Goal: Transaction & Acquisition: Purchase product/service

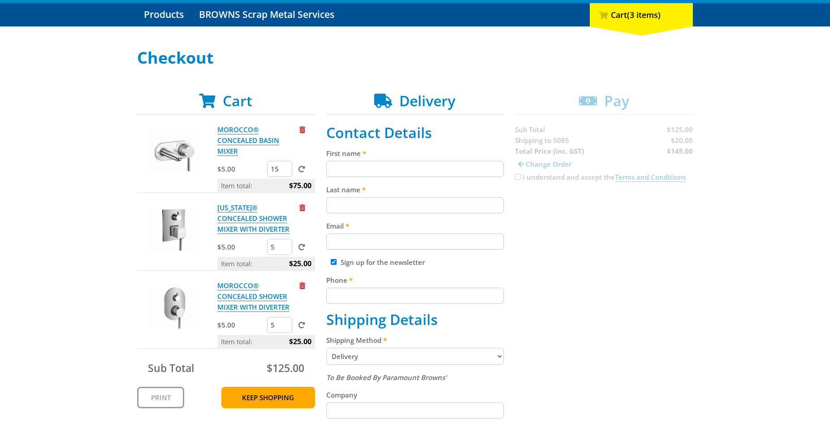
scroll to position [91, 0]
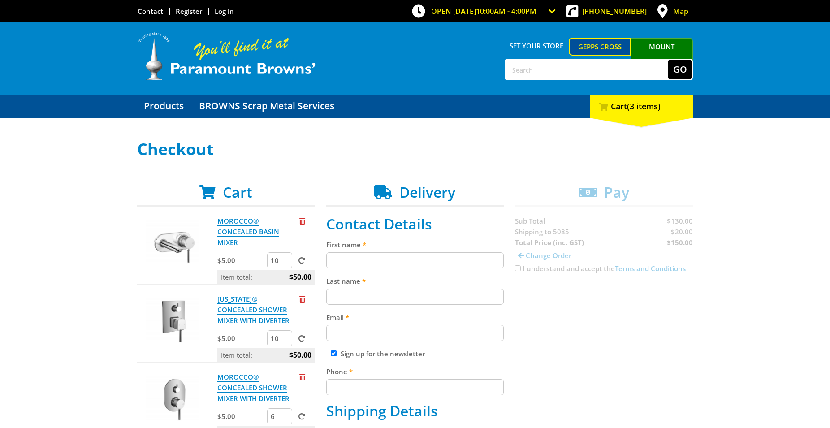
scroll to position [137, 0]
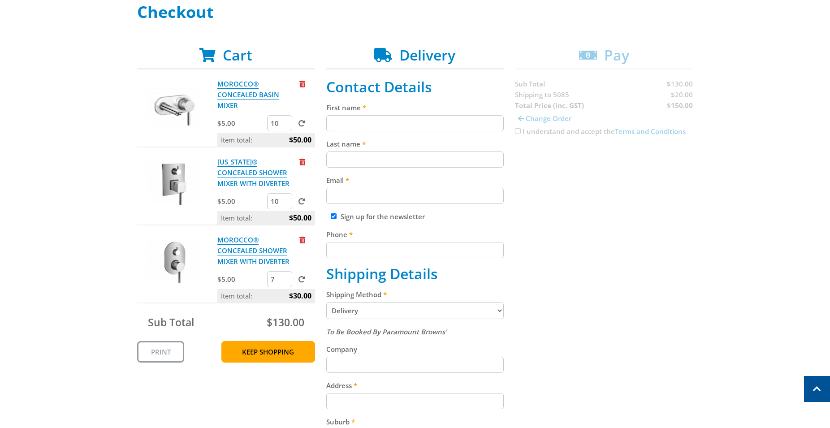
click at [285, 278] on input "7" at bounding box center [279, 279] width 25 height 16
click at [285, 278] on input "8" at bounding box center [279, 279] width 25 height 16
click at [285, 278] on input "9" at bounding box center [279, 279] width 25 height 16
type input "10"
click at [285, 278] on input "10" at bounding box center [279, 279] width 25 height 16
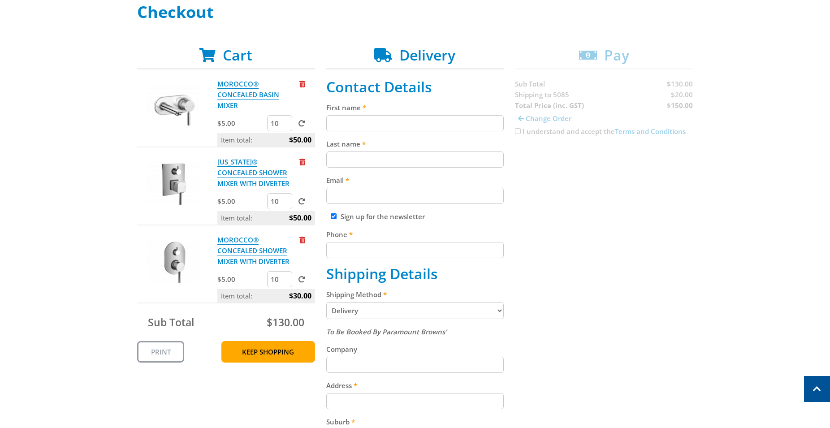
click at [301, 280] on span at bounding box center [302, 279] width 7 height 7
click at [0, 0] on input "submit" at bounding box center [0, 0] width 0 height 0
click at [578, 76] on div "Cart MOROCCO® CONCEALED BASIN MIXER $5.00 10 Item total: $50.00 [US_STATE]® CON…" at bounding box center [415, 333] width 556 height 573
click at [286, 123] on input "11" at bounding box center [279, 123] width 25 height 16
type input "12"
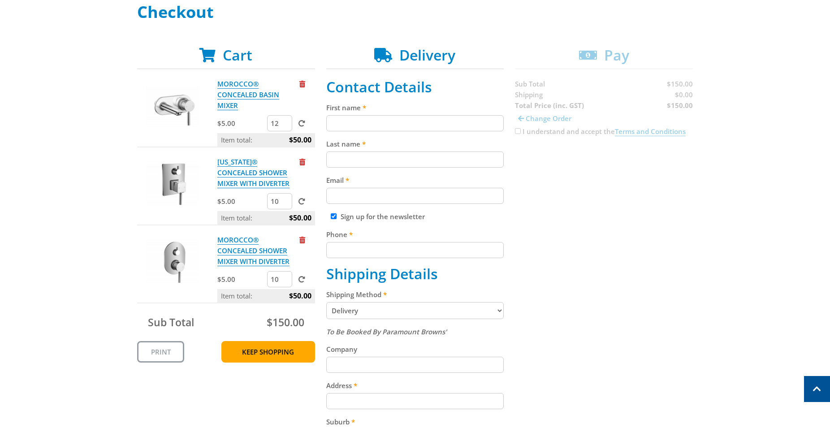
click at [286, 123] on input "12" at bounding box center [279, 123] width 25 height 16
click at [300, 122] on span at bounding box center [302, 123] width 7 height 7
click at [0, 0] on input "submit" at bounding box center [0, 0] width 0 height 0
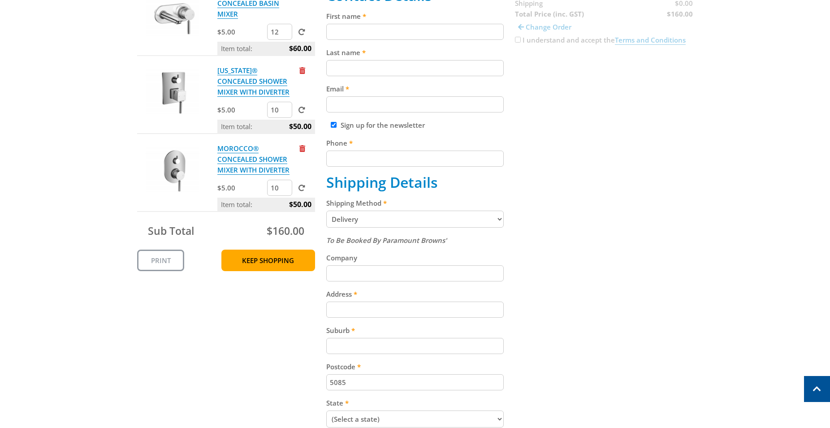
scroll to position [0, 0]
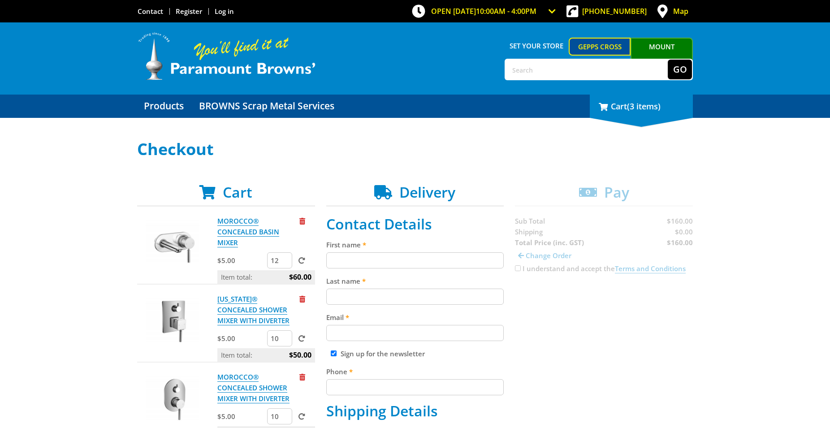
click at [641, 114] on div "3 Cart (3 items)" at bounding box center [641, 106] width 103 height 23
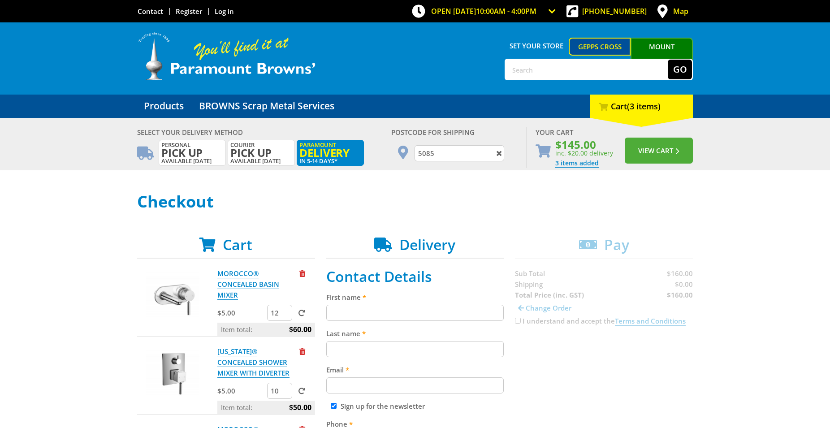
click at [344, 153] on span "Delivery" at bounding box center [330, 153] width 62 height 10
click at [657, 148] on button "View Cart" at bounding box center [659, 151] width 68 height 26
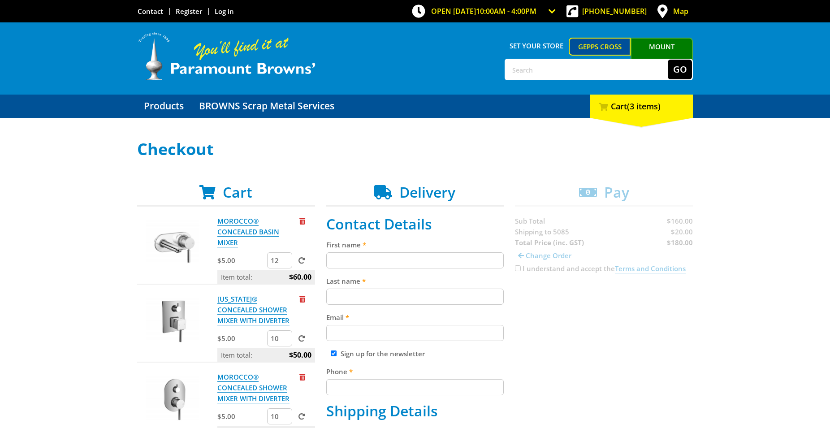
scroll to position [183, 0]
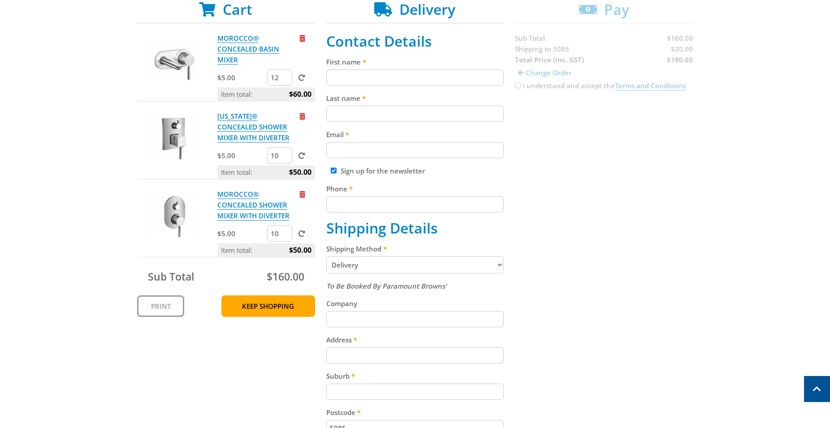
click at [326, 256] on select "Pickup from Gepps Cross Delivery" at bounding box center [415, 264] width 178 height 17
click at [373, 267] on select "Pickup from Gepps Cross Delivery" at bounding box center [415, 264] width 178 height 17
click at [355, 75] on input "First name" at bounding box center [415, 77] width 178 height 16
type input "4"
click at [356, 76] on input "Jitesh" at bounding box center [415, 77] width 178 height 16
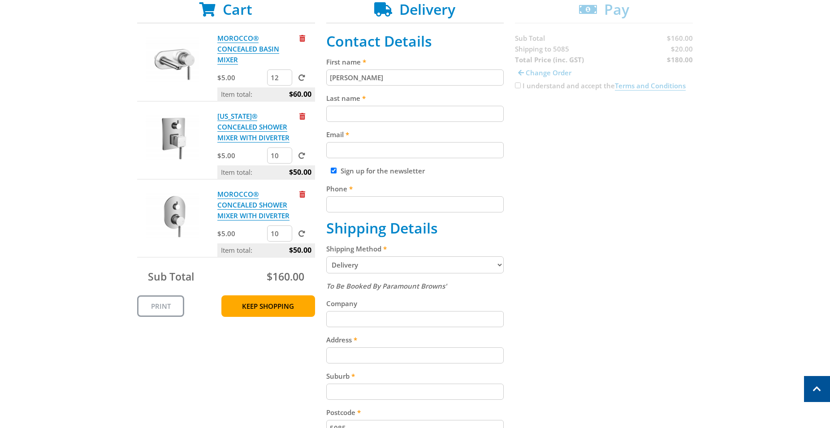
drag, startPoint x: 355, startPoint y: 77, endPoint x: 107, endPoint y: 58, distance: 248.6
click at [326, 69] on input "Jitesh" at bounding box center [415, 77] width 178 height 16
type input "Jigna"
click at [346, 108] on input "Last name" at bounding box center [415, 114] width 178 height 16
type input "patel"
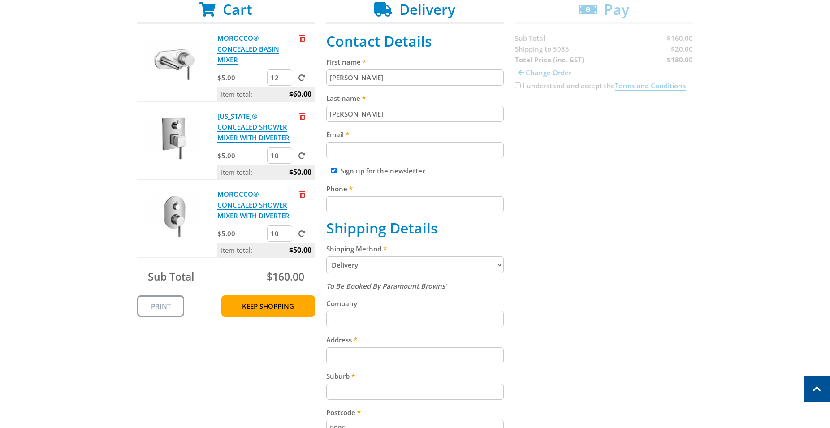
click at [366, 148] on input "Email" at bounding box center [415, 150] width 178 height 16
type input "jignapatel1979@gmail.com"
click at [358, 204] on input "Phone" at bounding box center [415, 204] width 178 height 16
click at [334, 171] on input "Sign up for the newsletter" at bounding box center [334, 171] width 6 height 6
checkbox input "false"
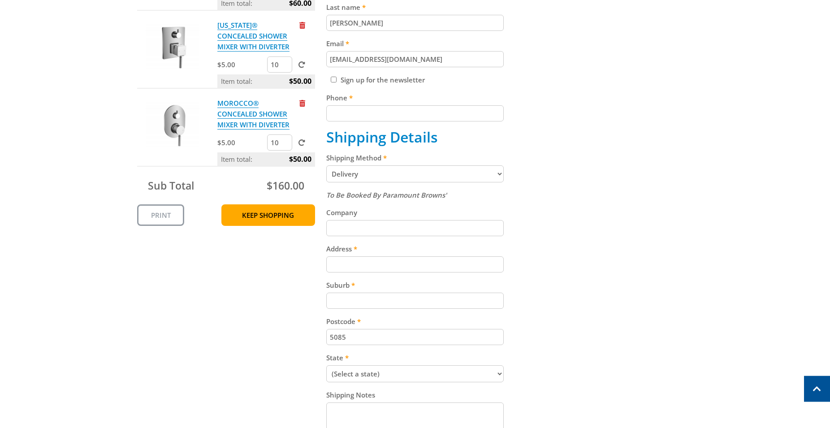
scroll to position [274, 0]
click at [354, 119] on input "Phone" at bounding box center [415, 113] width 178 height 16
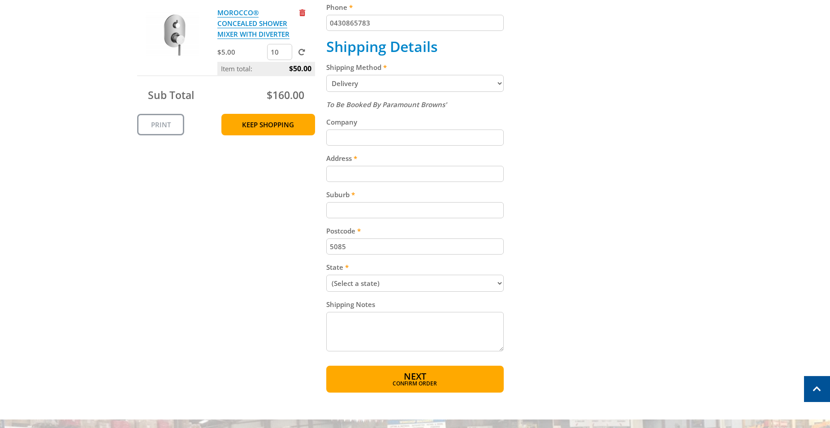
scroll to position [366, 0]
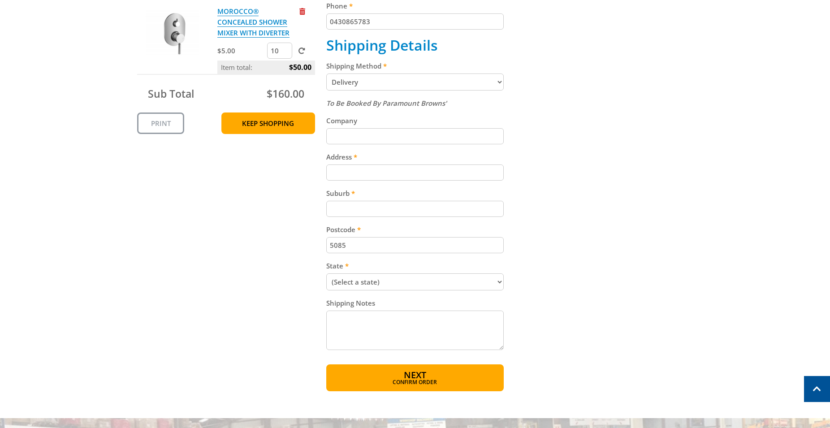
type input "0430865783"
click at [348, 172] on input "Address" at bounding box center [415, 173] width 178 height 16
type input "4 Norton st"
click at [345, 201] on input "Suburb" at bounding box center [415, 209] width 178 height 16
type input "Northfield"
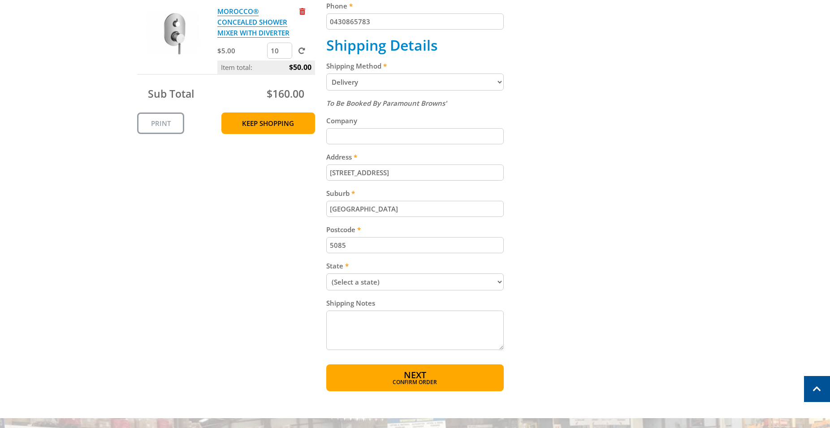
click at [326, 273] on select "(Select a state) South Australia Victoria New South Wales Queensland Western Au…" at bounding box center [415, 281] width 178 height 17
select select "SA"
click option "[GEOGRAPHIC_DATA]" at bounding box center [0, 0] width 0 height 0
click at [423, 372] on span "Next" at bounding box center [415, 376] width 22 height 12
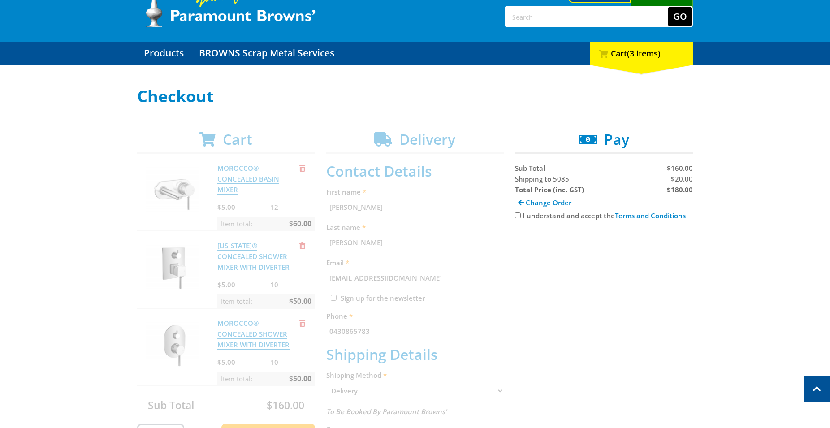
scroll to position [1, 0]
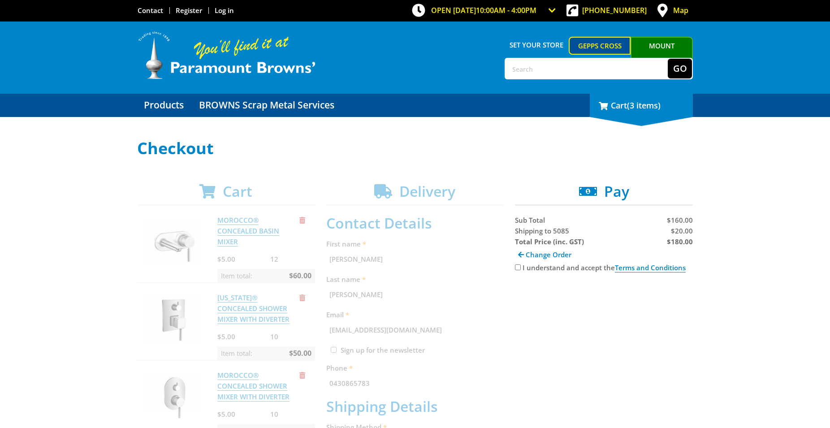
click at [647, 107] on span "(3 items)" at bounding box center [644, 105] width 34 height 11
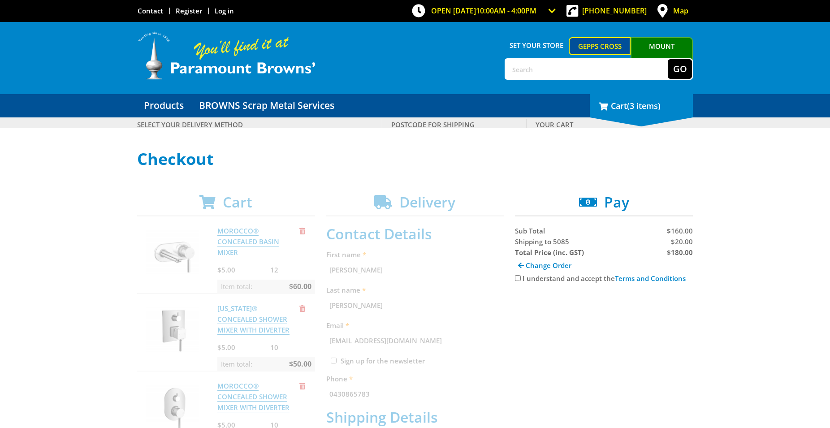
scroll to position [0, 0]
